Goal: Transaction & Acquisition: Download file/media

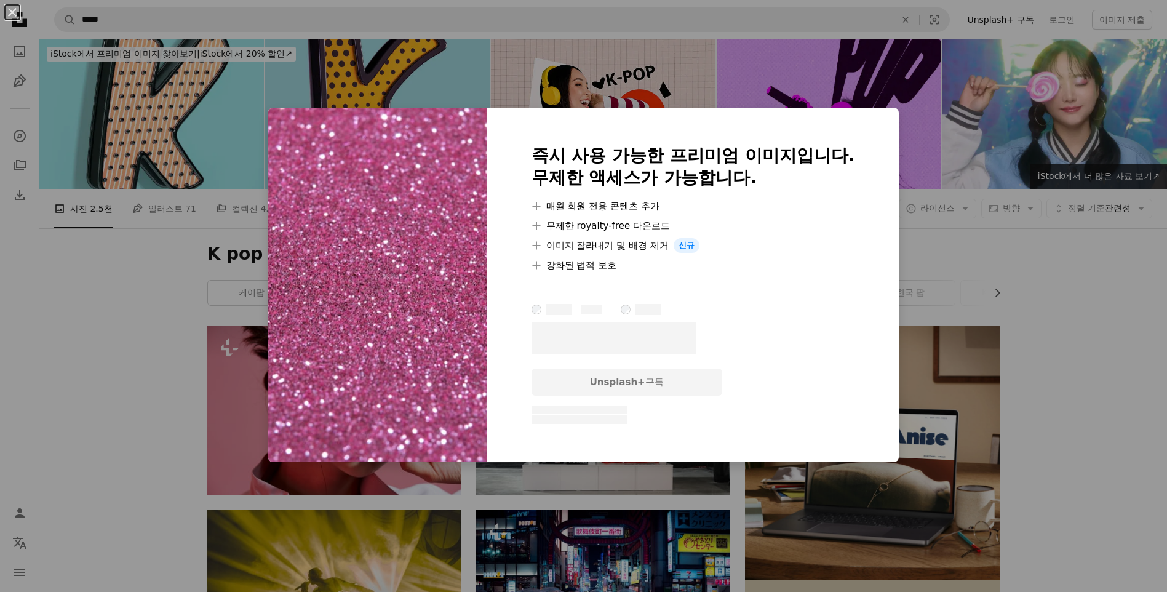
scroll to position [4121, 0]
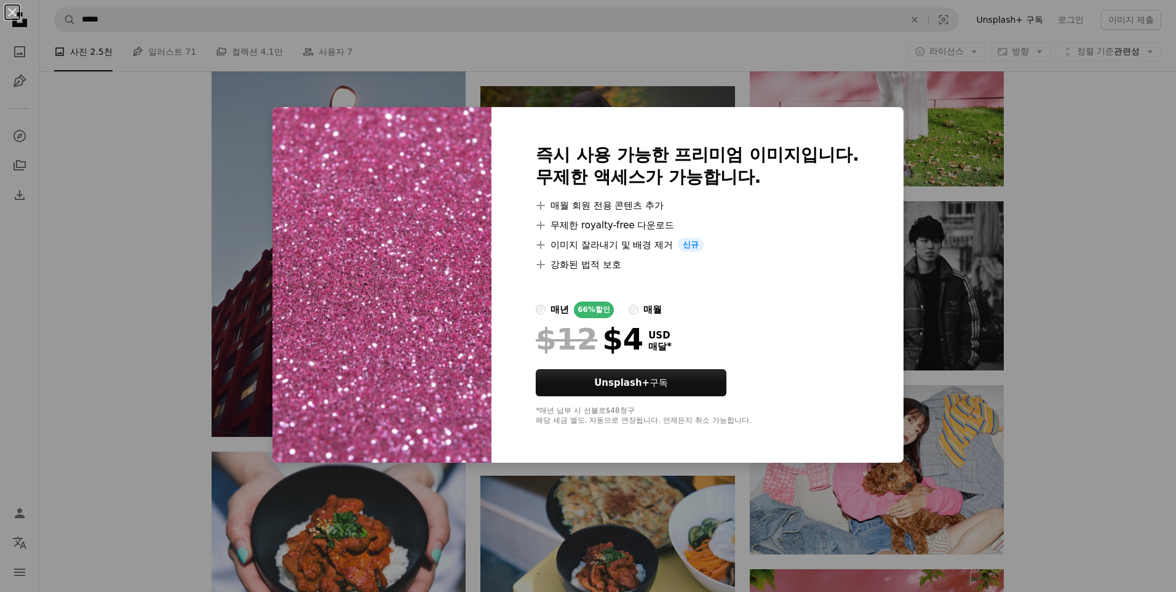
drag, startPoint x: 1065, startPoint y: 331, endPoint x: 1043, endPoint y: 332, distance: 22.2
click at [1059, 330] on div "An X shape 즉시 사용 가능한 프리미엄 이미지입니다. 무제한 액세스가 가능합니다. A plus sign 매월 회원 전용 콘텐츠 추가 A…" at bounding box center [588, 296] width 1176 height 592
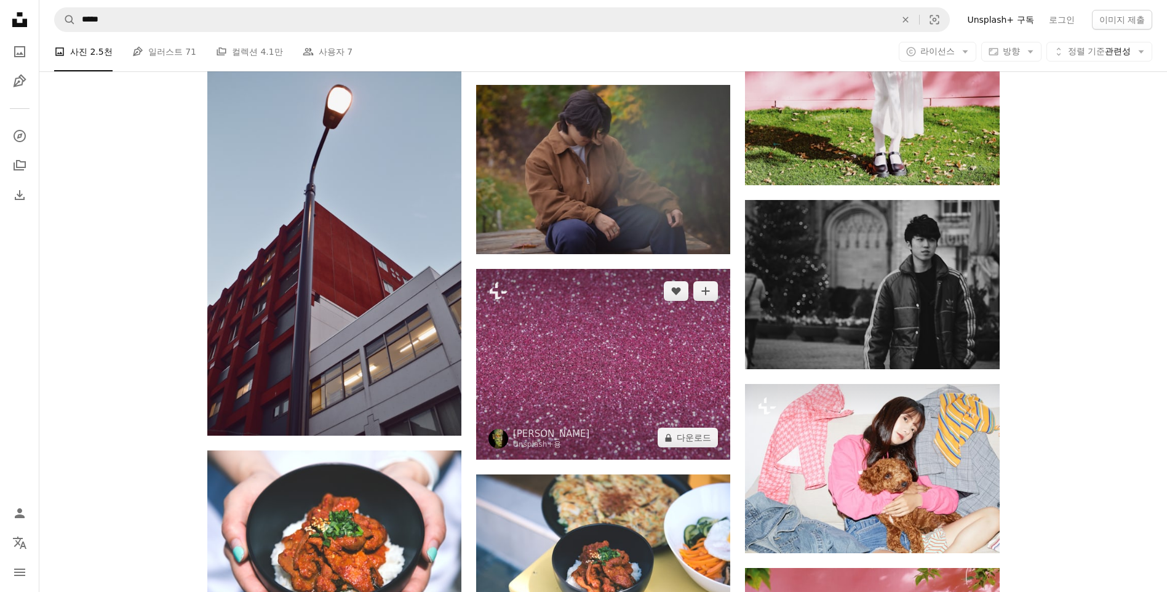
click at [559, 335] on img at bounding box center [603, 364] width 254 height 191
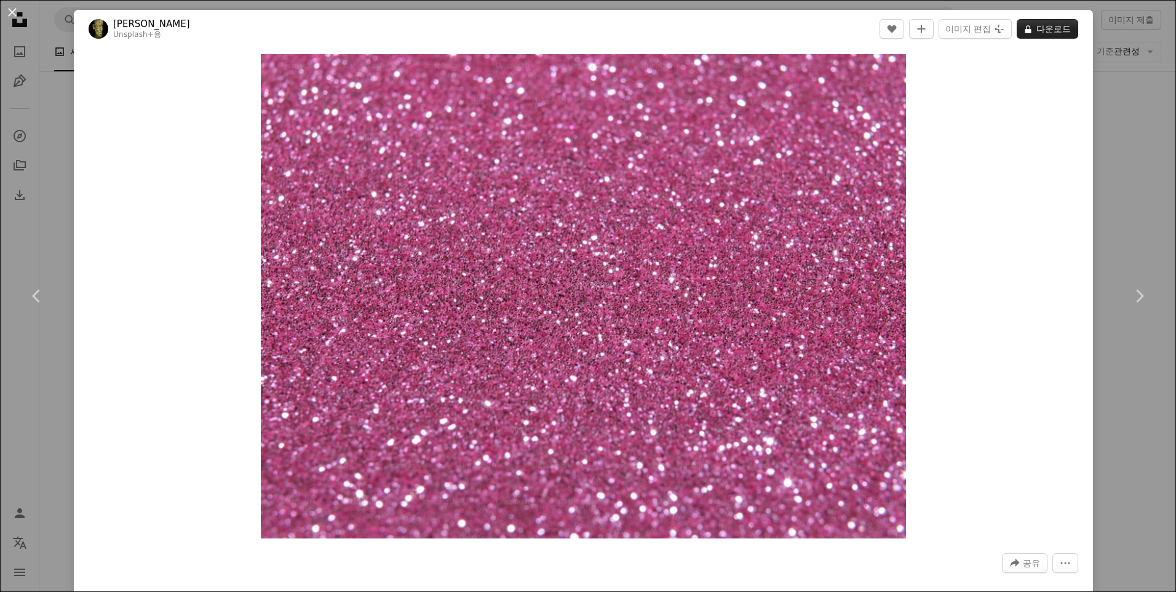
click at [1037, 28] on button "A lock 다운로드" at bounding box center [1048, 29] width 62 height 20
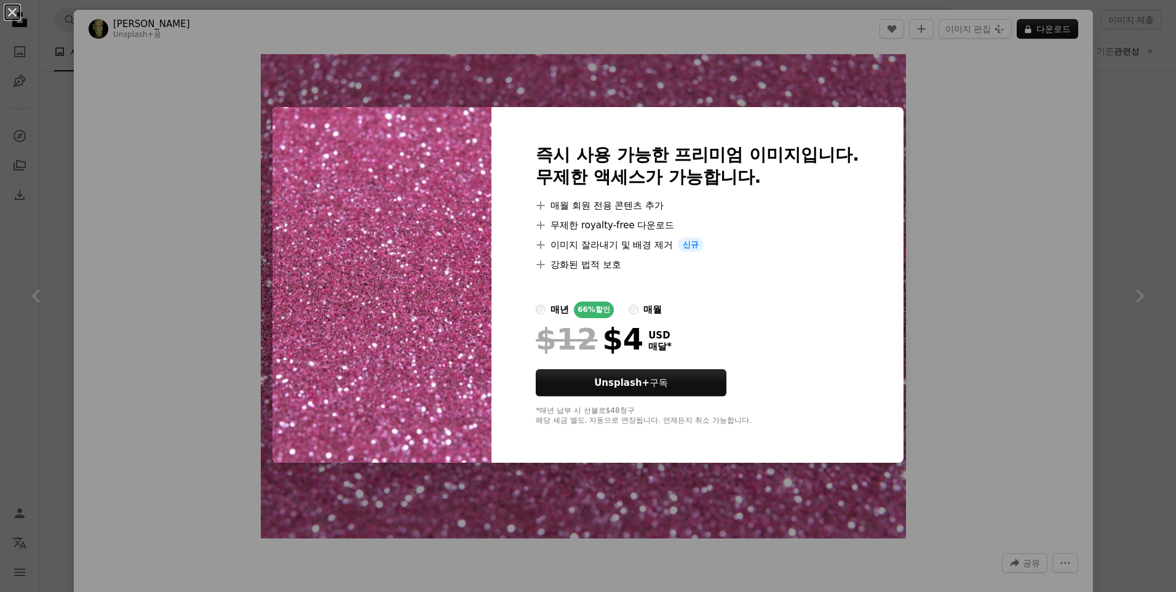
click at [935, 129] on div "An X shape 즉시 사용 가능한 프리미엄 이미지입니다. 무제한 액세스가 가능합니다. A plus sign 매월 회원 전용 콘텐츠 추가 A…" at bounding box center [588, 296] width 1176 height 592
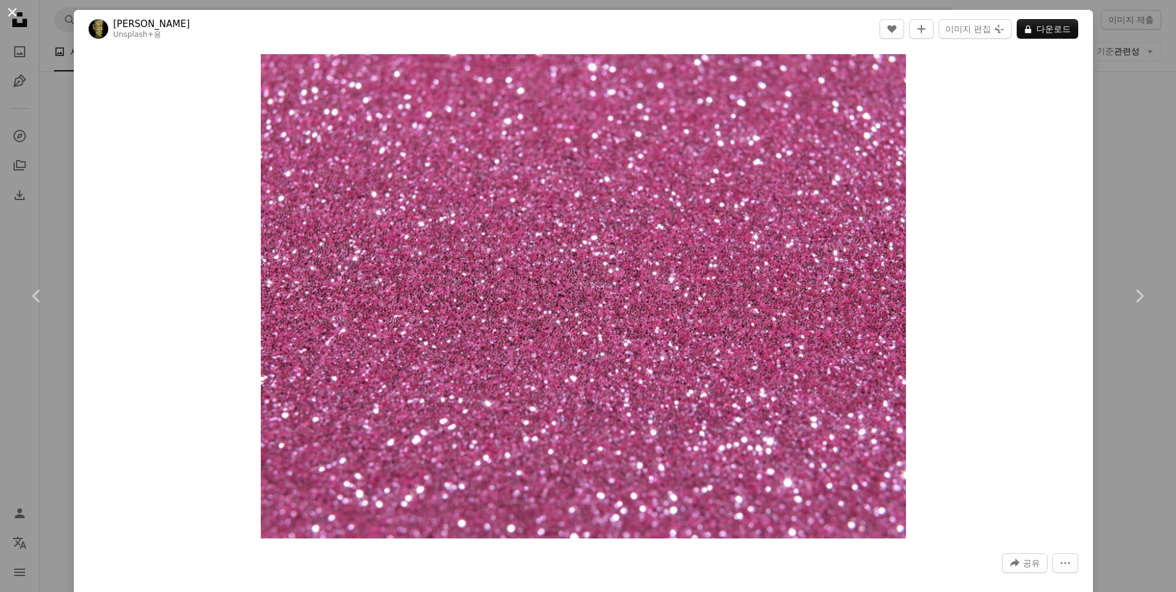
click at [18, 10] on button "An X shape" at bounding box center [12, 12] width 15 height 15
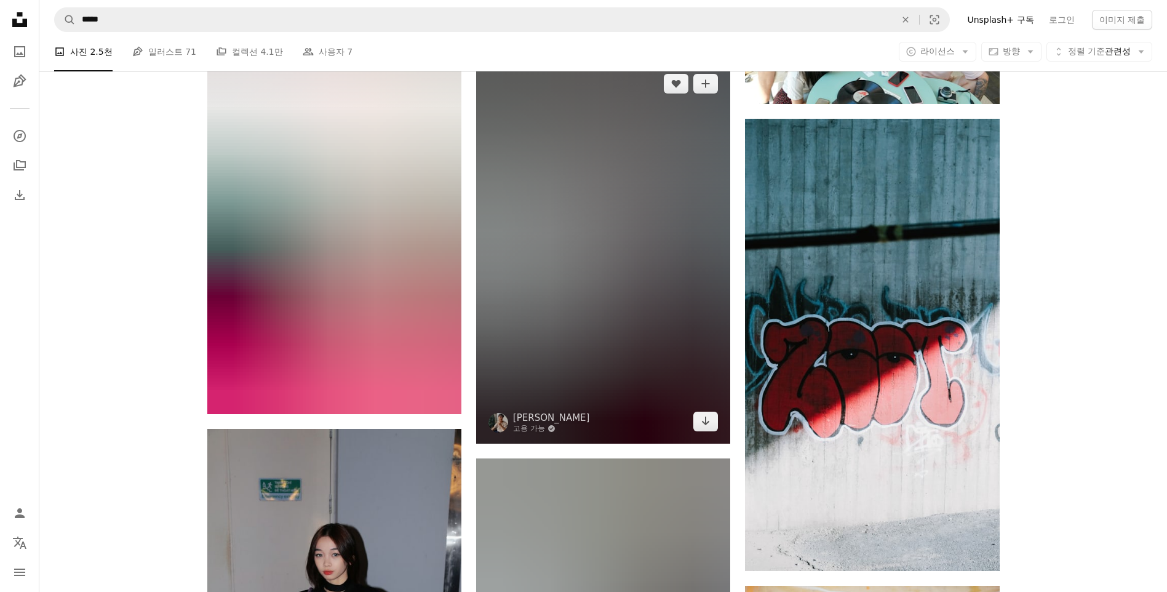
scroll to position [10025, 0]
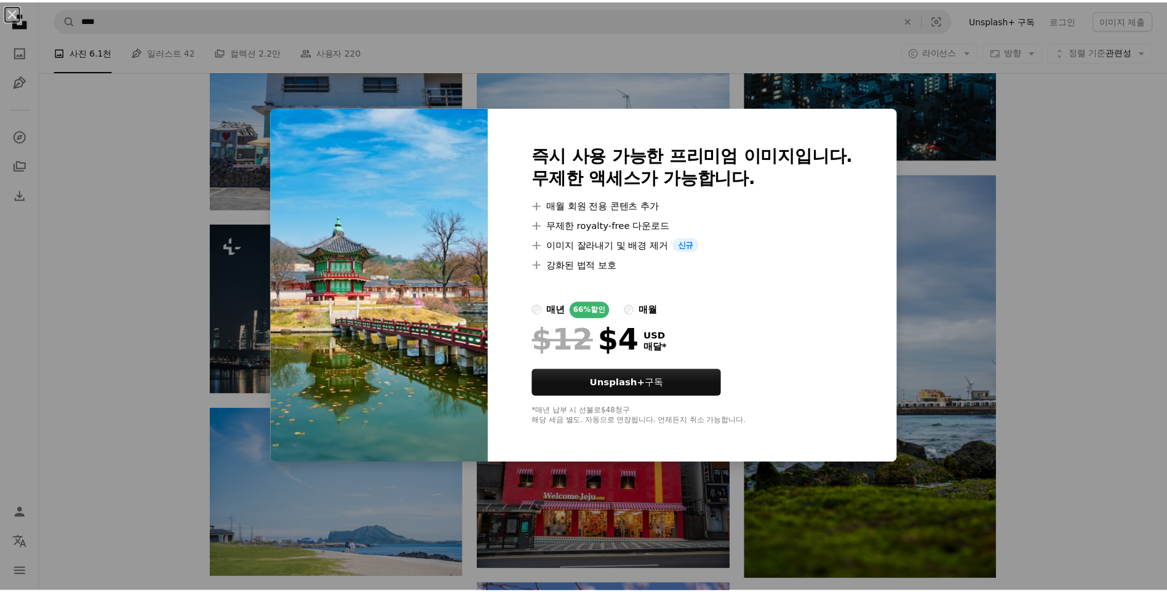
scroll to position [4788, 0]
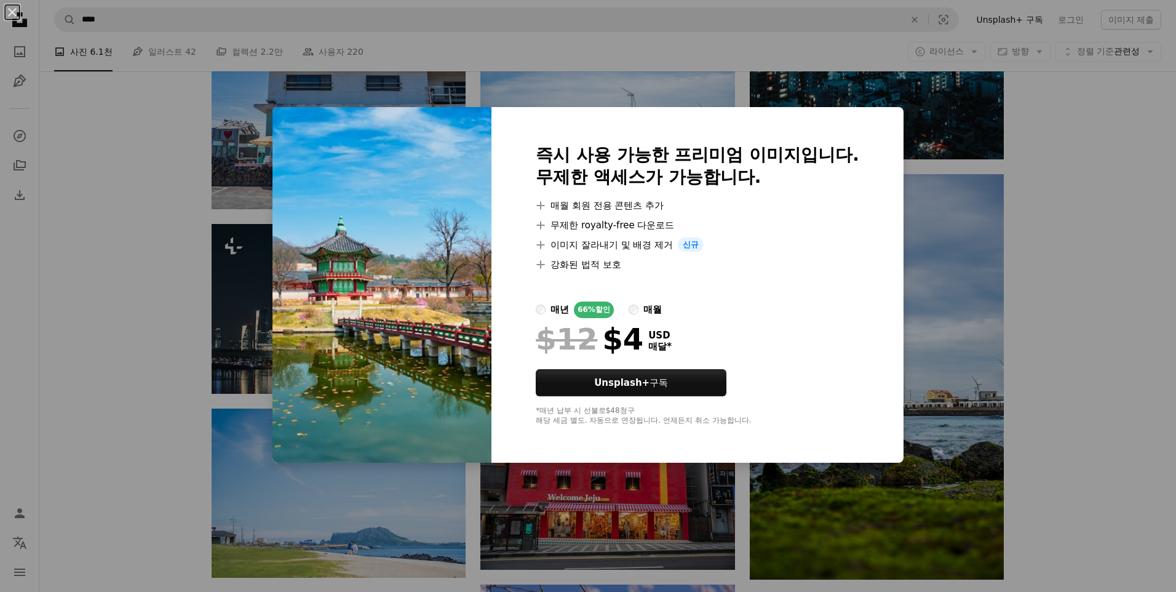
click at [959, 293] on div "An X shape 즉시 사용 가능한 프리미엄 이미지입니다. 무제한 액세스가 가능합니다. A plus sign 매월 회원 전용 콘텐츠 추가 A…" at bounding box center [588, 296] width 1176 height 592
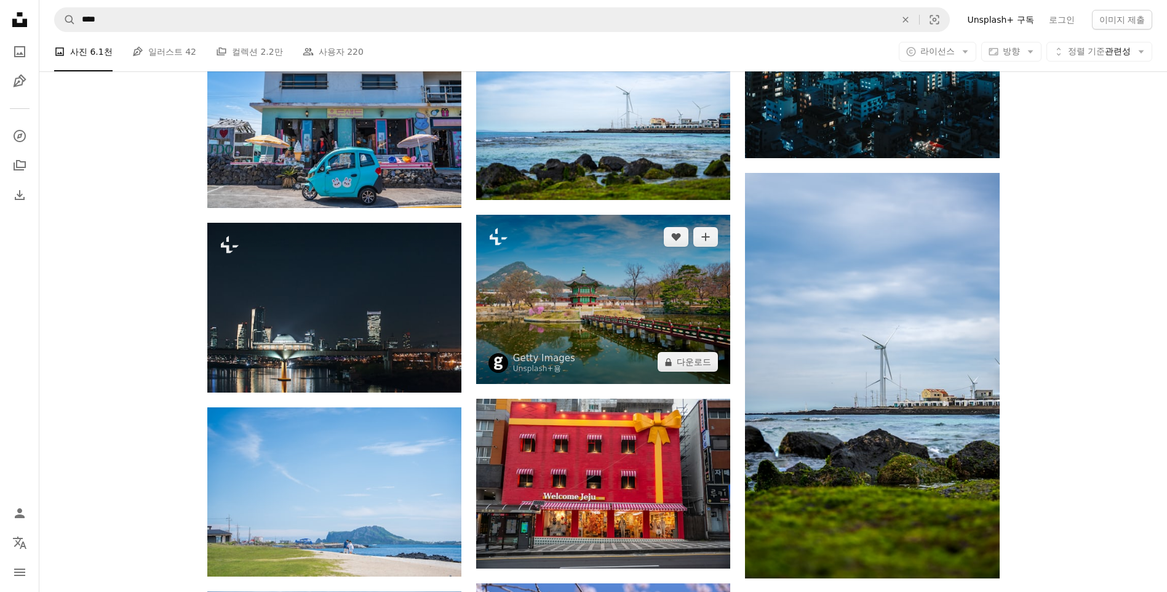
click at [666, 268] on img at bounding box center [603, 299] width 254 height 169
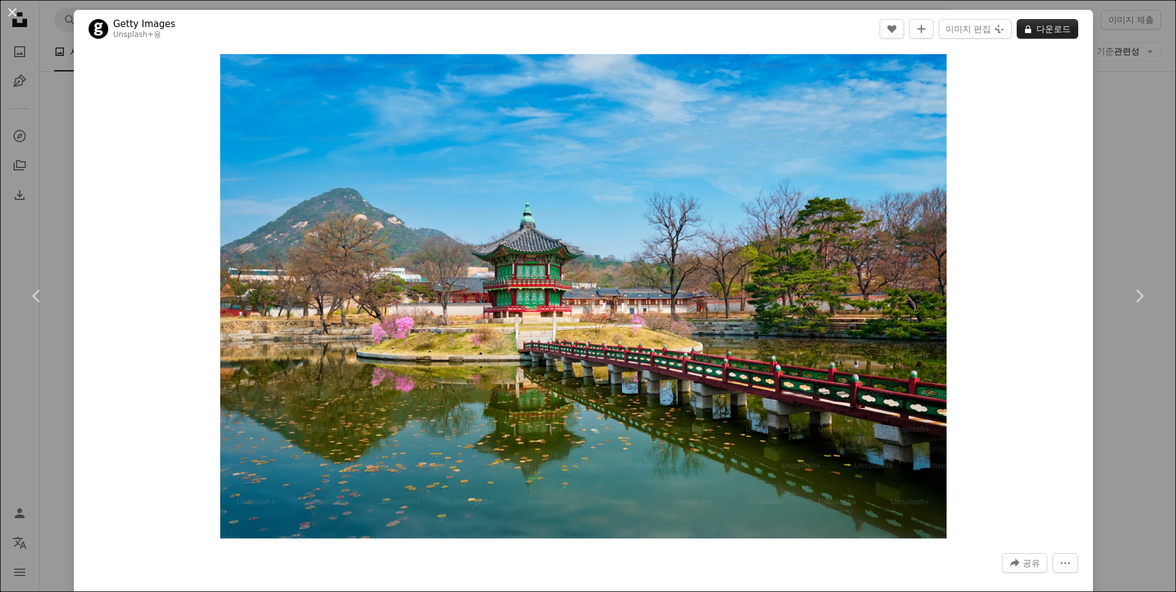
click at [1050, 24] on button "A lock 다운로드" at bounding box center [1048, 29] width 62 height 20
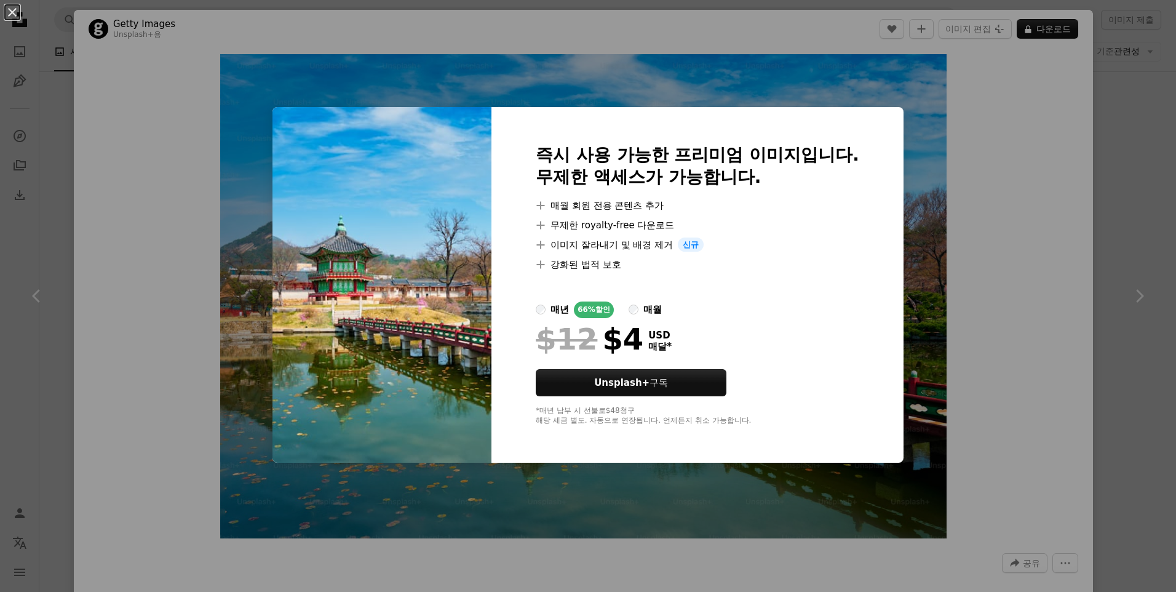
click at [972, 148] on div "An X shape 즉시 사용 가능한 프리미엄 이미지입니다. 무제한 액세스가 가능합니다. A plus sign 매월 회원 전용 콘텐츠 추가 A…" at bounding box center [588, 296] width 1176 height 592
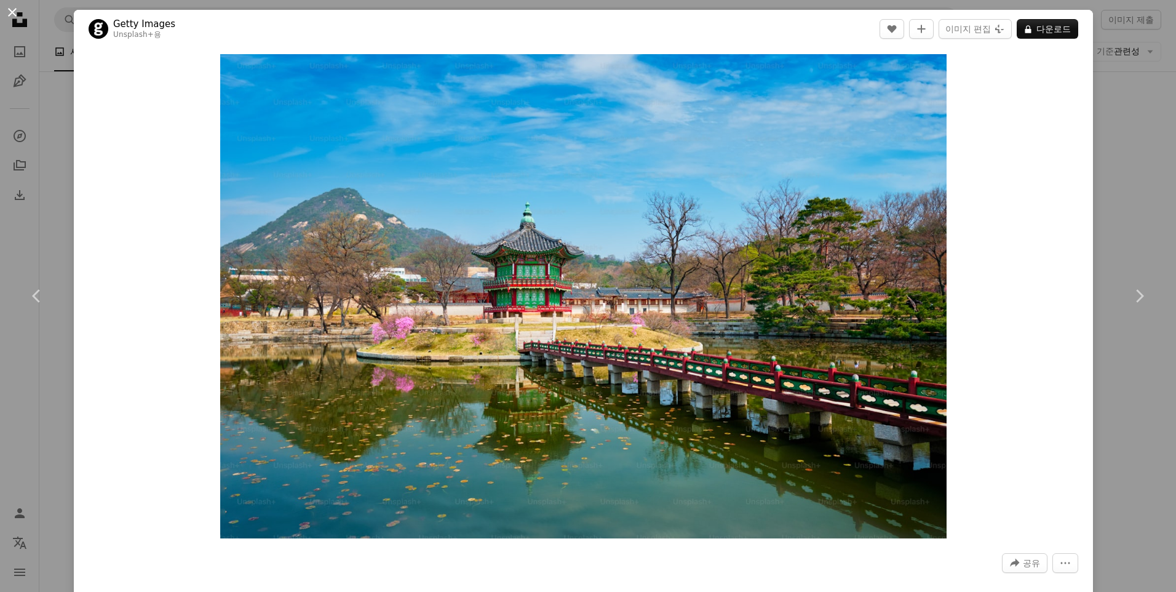
click at [12, 14] on button "An X shape" at bounding box center [12, 12] width 15 height 15
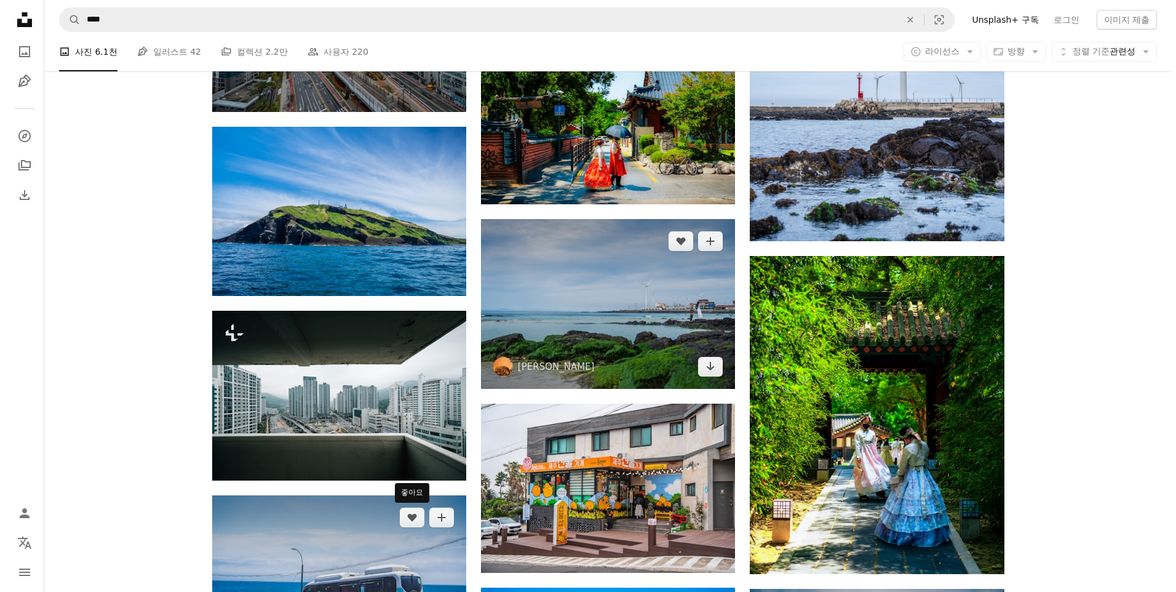
scroll to position [3435, 0]
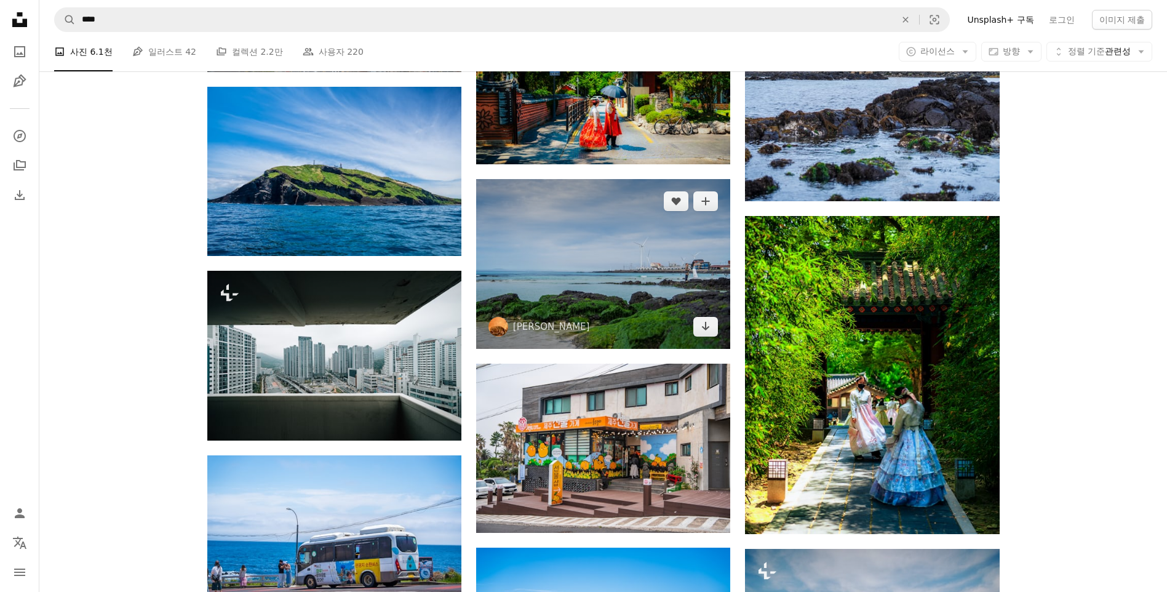
click at [572, 256] on img at bounding box center [603, 263] width 254 height 169
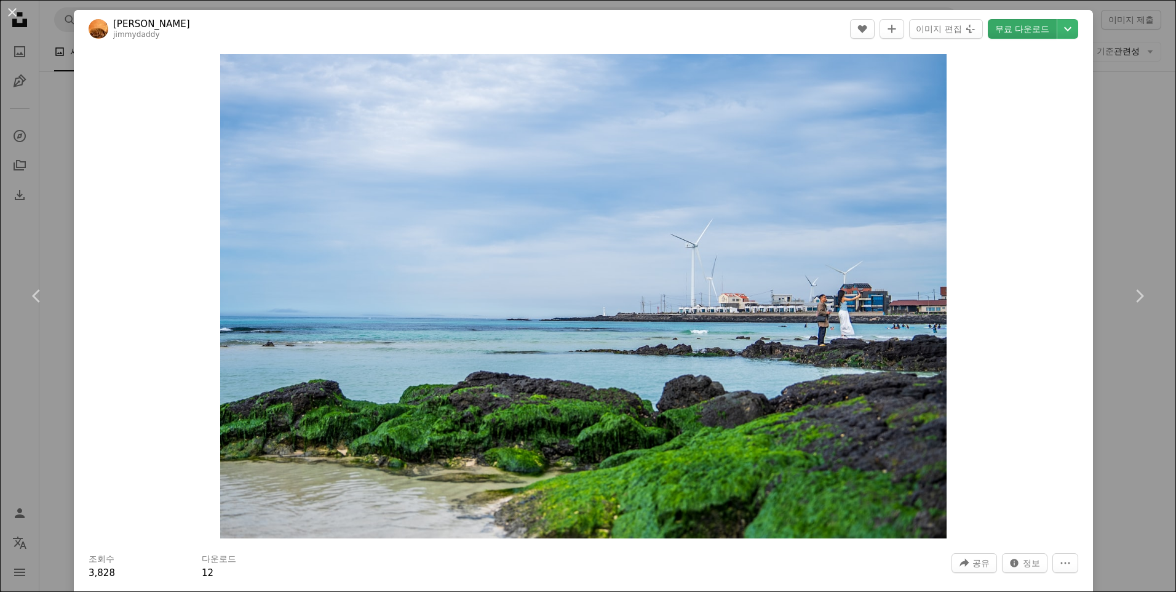
click at [1027, 29] on link "무료 다운로드" at bounding box center [1022, 29] width 69 height 20
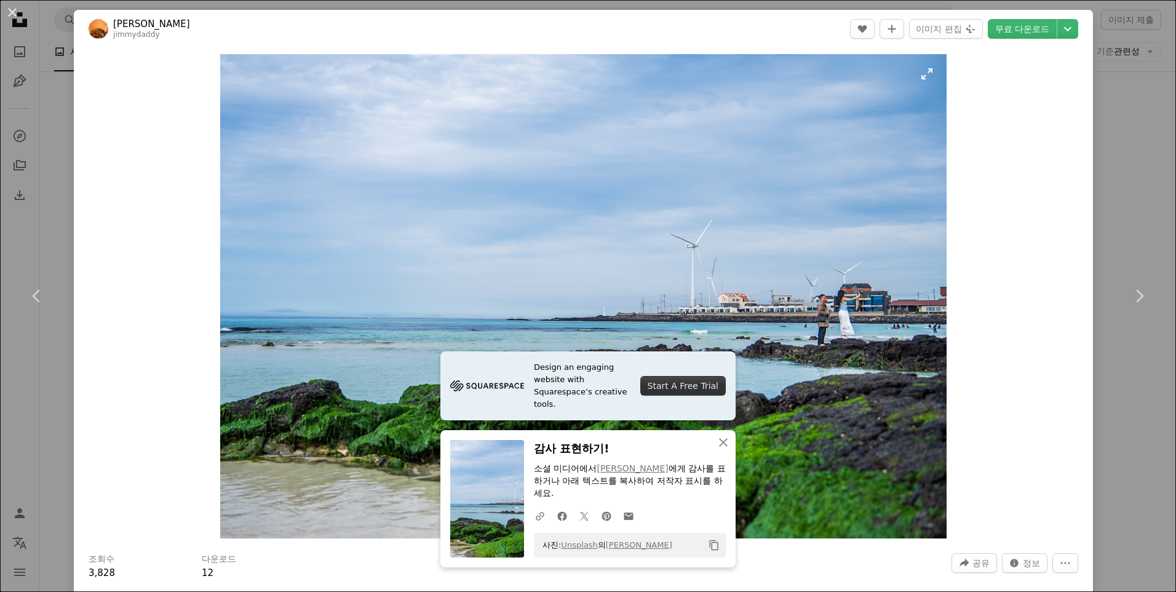
click at [661, 245] on img "이 이미지 확대" at bounding box center [583, 296] width 726 height 484
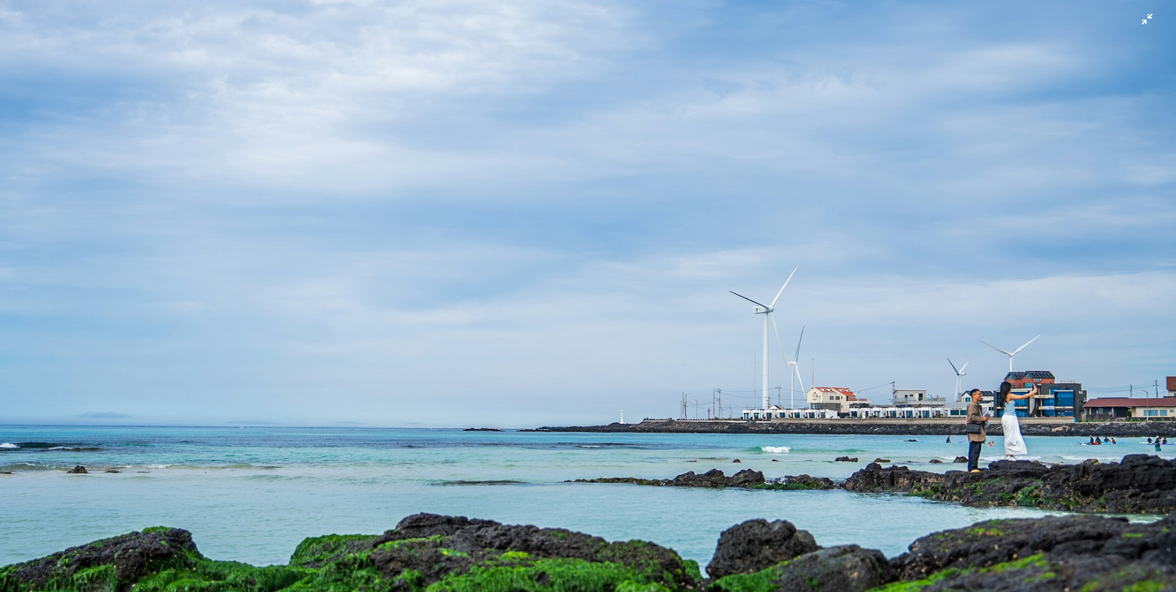
scroll to position [90, 0]
